Goal: Use online tool/utility: Utilize a website feature to perform a specific function

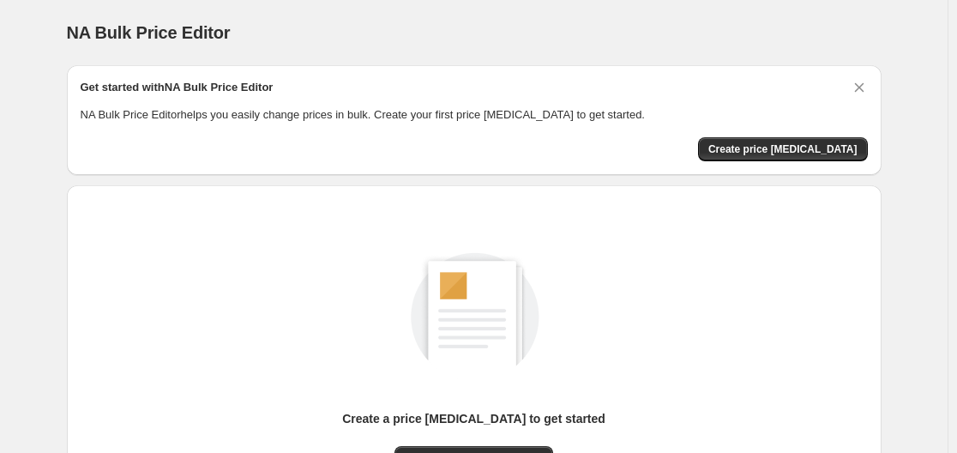
scroll to position [190, 0]
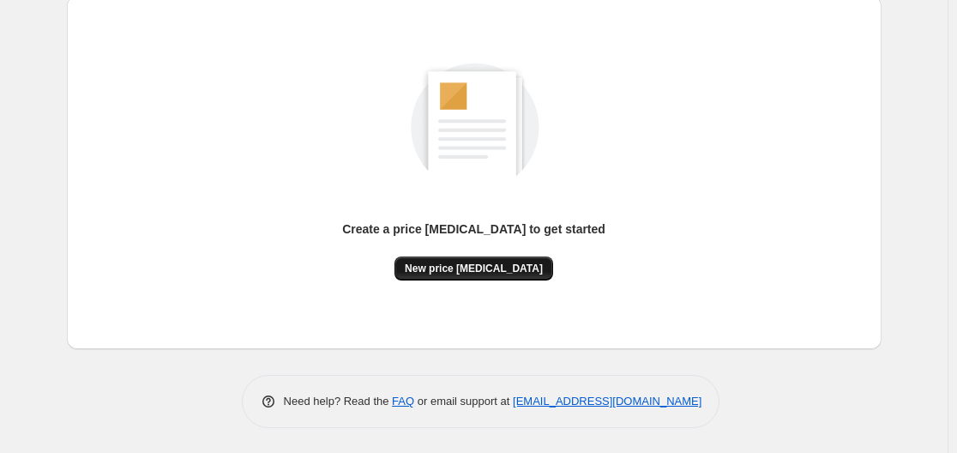
click at [475, 264] on span "New price [MEDICAL_DATA]" at bounding box center [474, 269] width 138 height 14
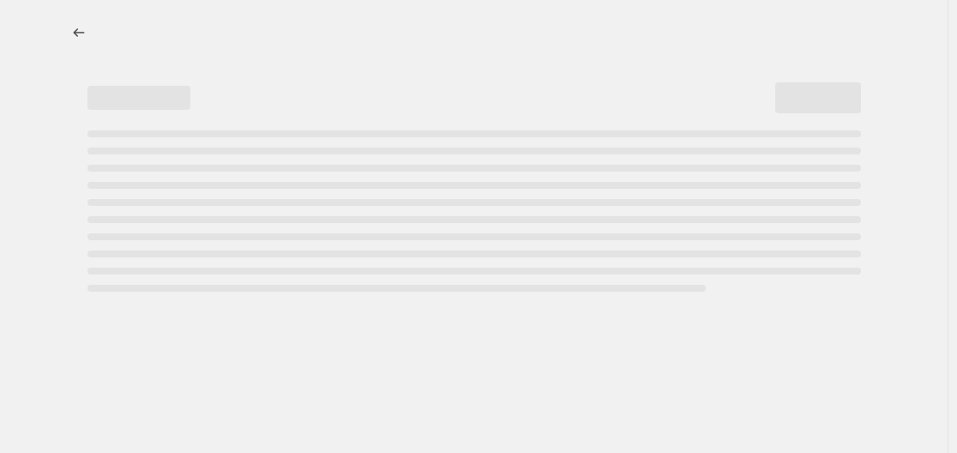
select select "percentage"
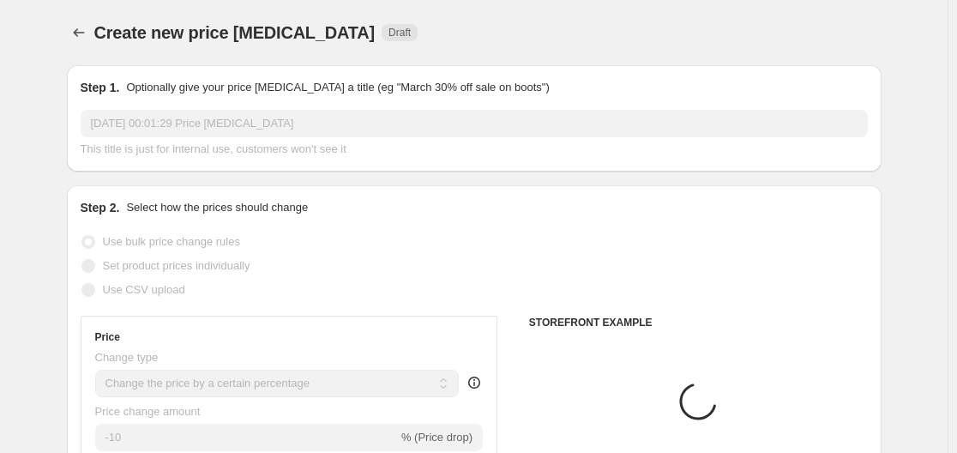
scroll to position [343, 0]
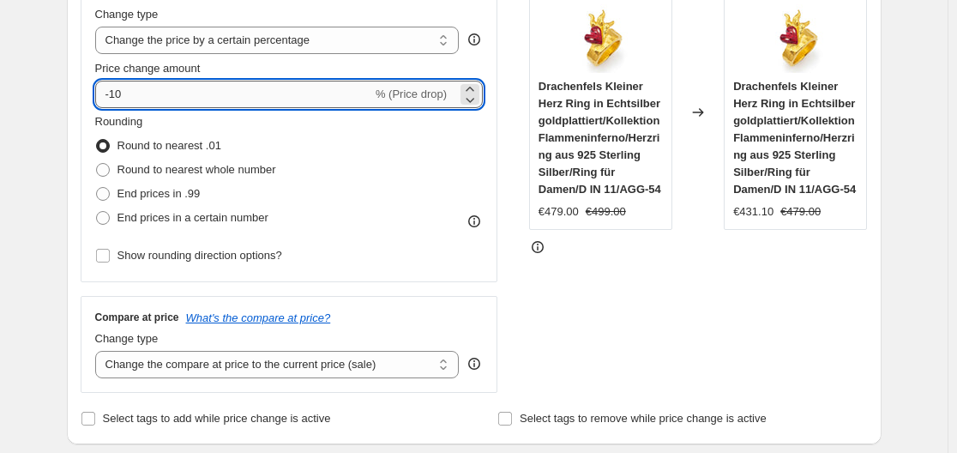
drag, startPoint x: 115, startPoint y: 94, endPoint x: 213, endPoint y: 100, distance: 98.0
click at [213, 100] on input "-10" at bounding box center [233, 94] width 277 height 27
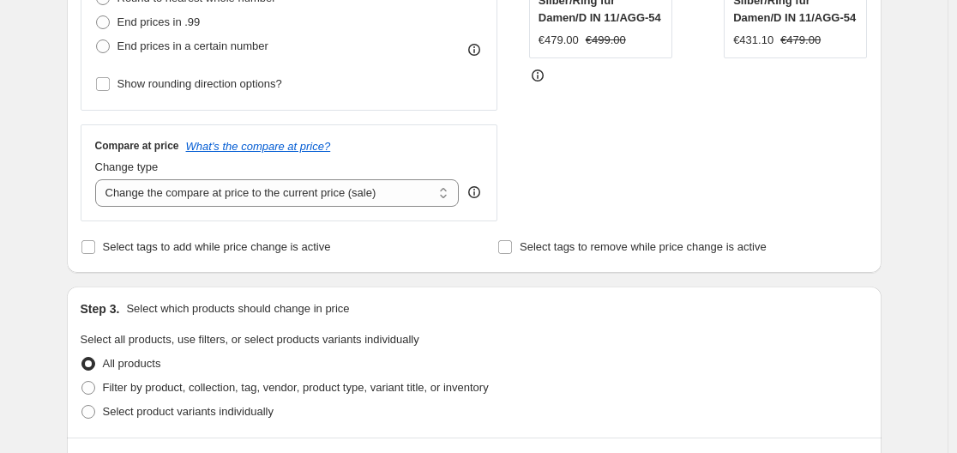
scroll to position [257, 0]
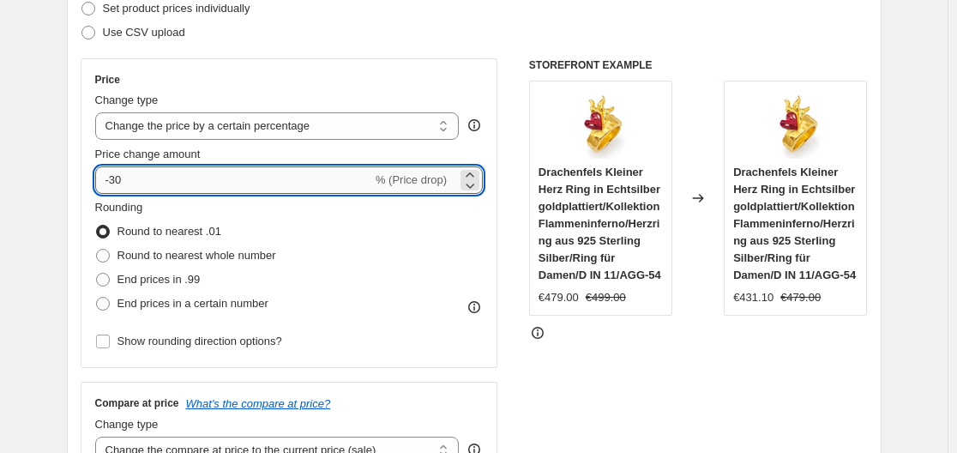
drag, startPoint x: 115, startPoint y: 183, endPoint x: 162, endPoint y: 189, distance: 47.6
click at [162, 189] on input "-30" at bounding box center [233, 179] width 277 height 27
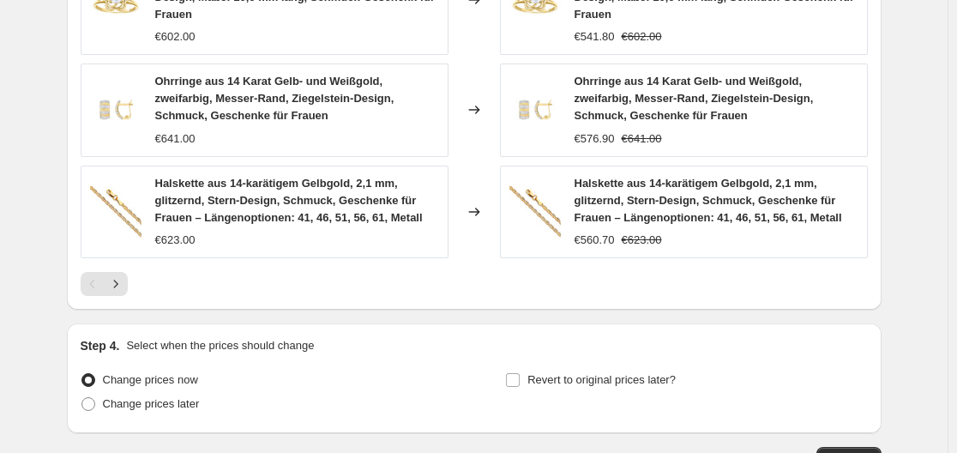
scroll to position [1427, 0]
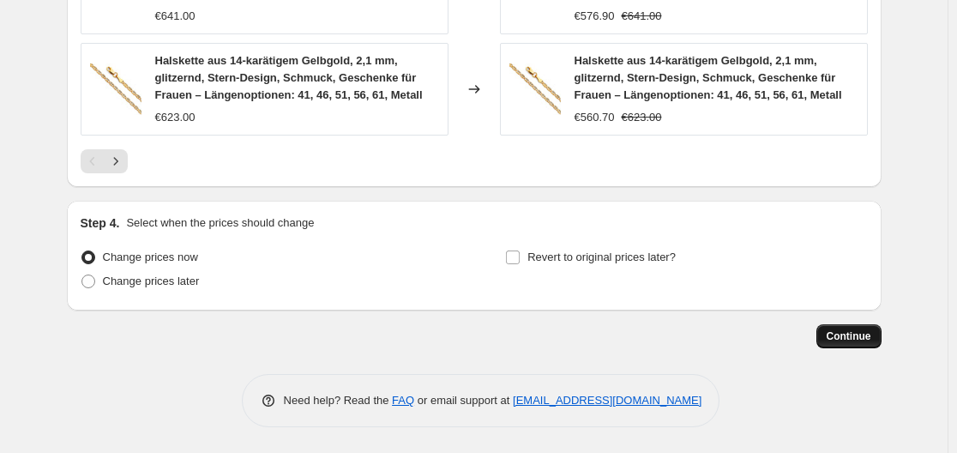
type input "-35"
click at [853, 333] on span "Continue" at bounding box center [849, 336] width 45 height 14
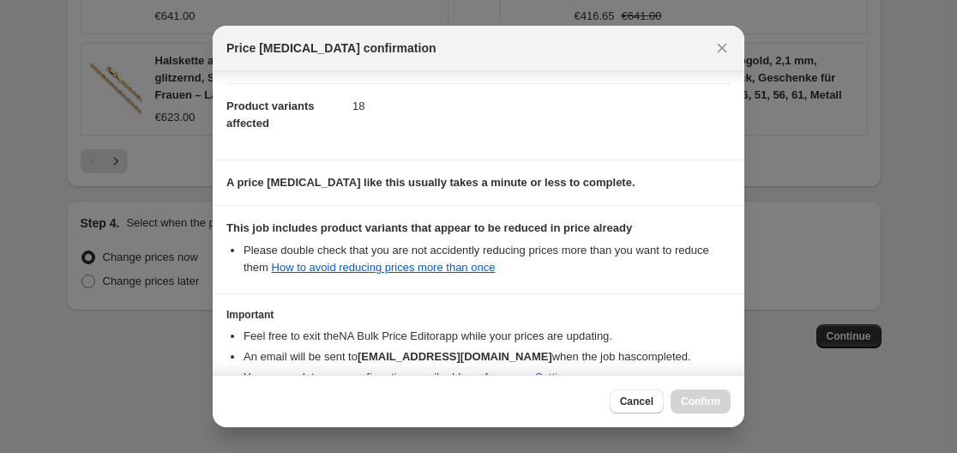
scroll to position [269, 0]
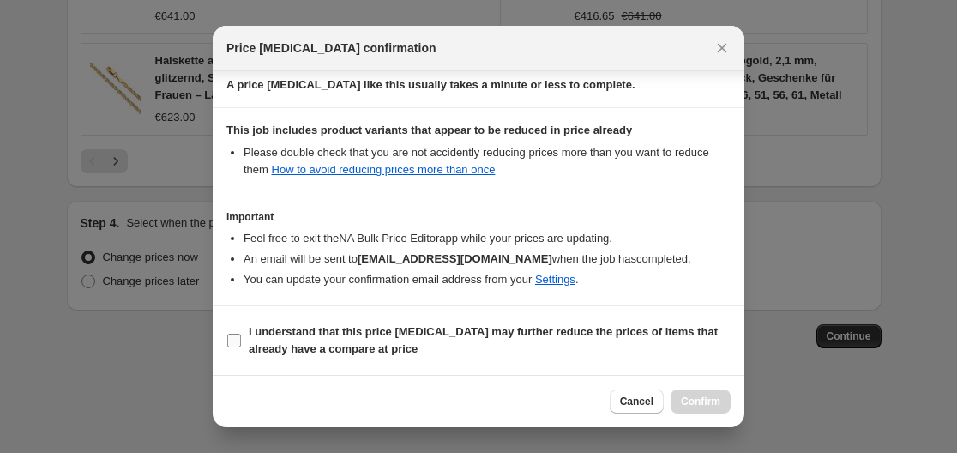
click at [232, 336] on input "I understand that this price [MEDICAL_DATA] may further reduce the prices of it…" at bounding box center [234, 341] width 14 height 14
checkbox input "true"
click at [711, 398] on span "Confirm" at bounding box center [700, 402] width 39 height 14
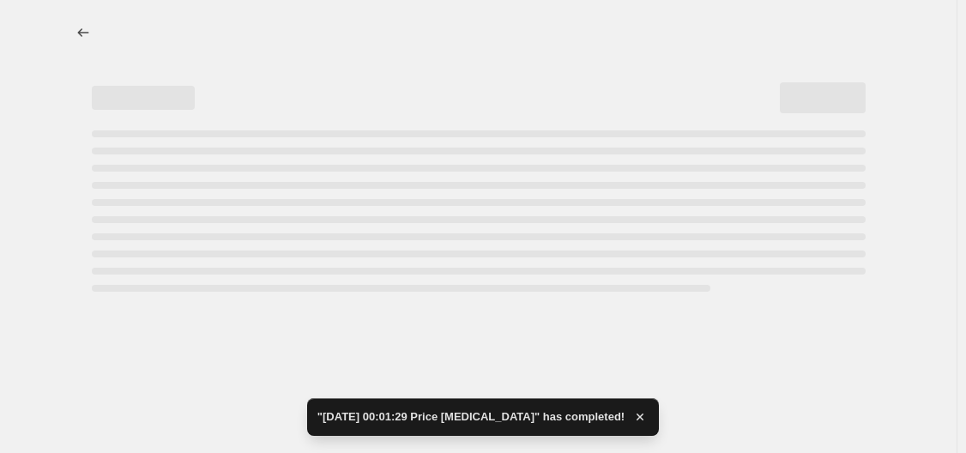
select select "percentage"
